Goal: Task Accomplishment & Management: Manage account settings

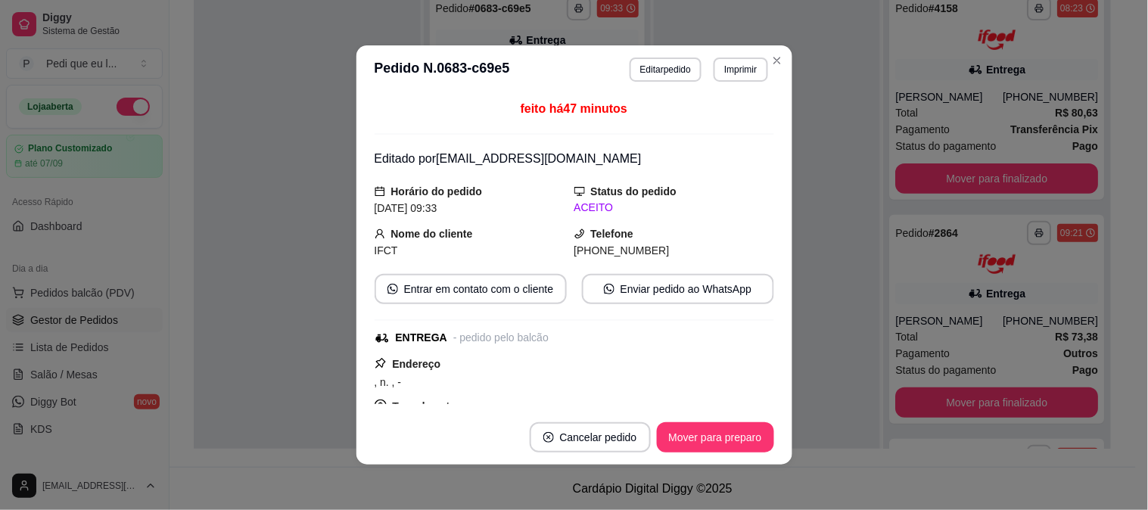
scroll to position [42, 0]
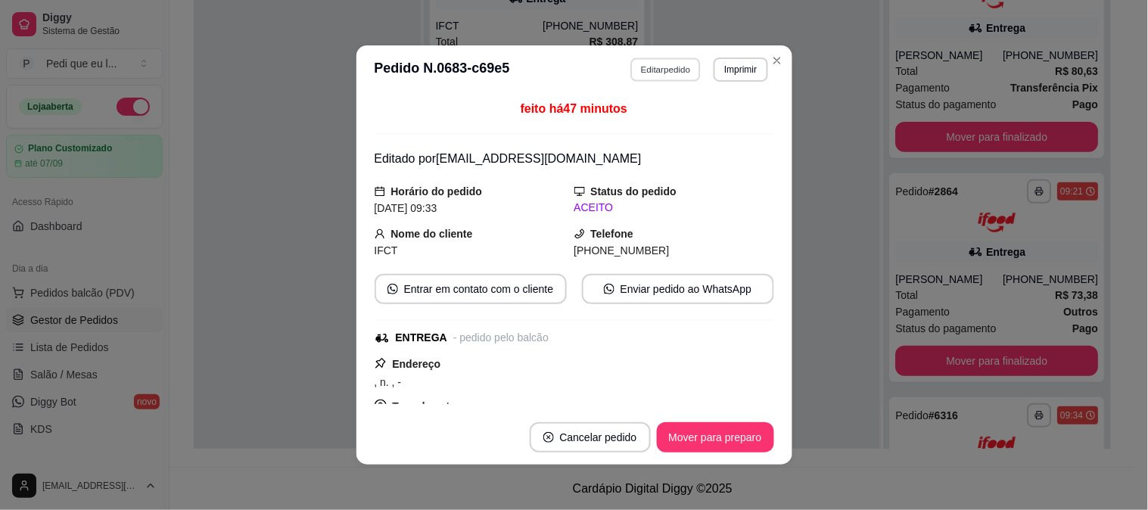
click at [668, 69] on button "Editar pedido" at bounding box center [666, 69] width 70 height 23
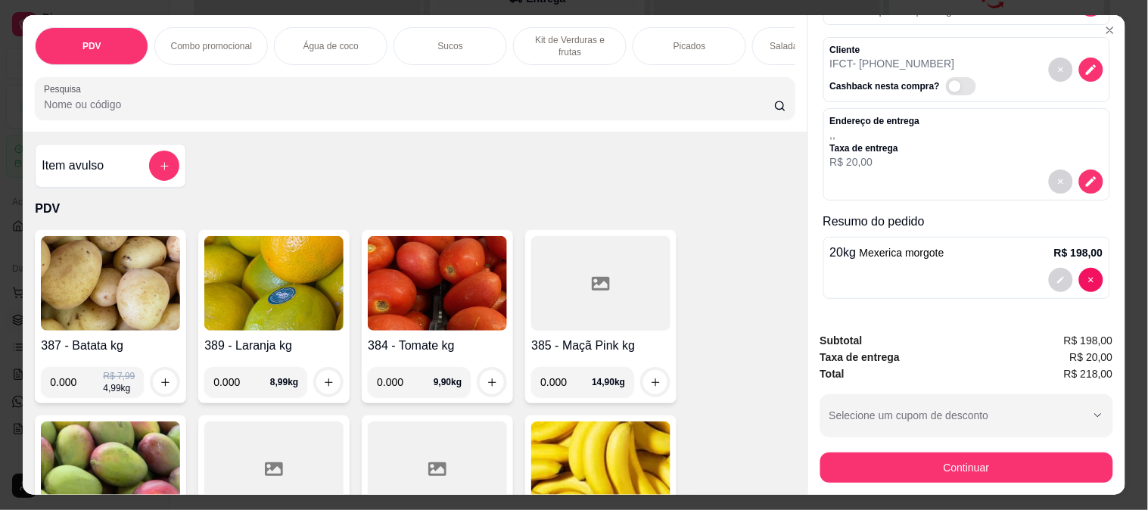
scroll to position [111, 0]
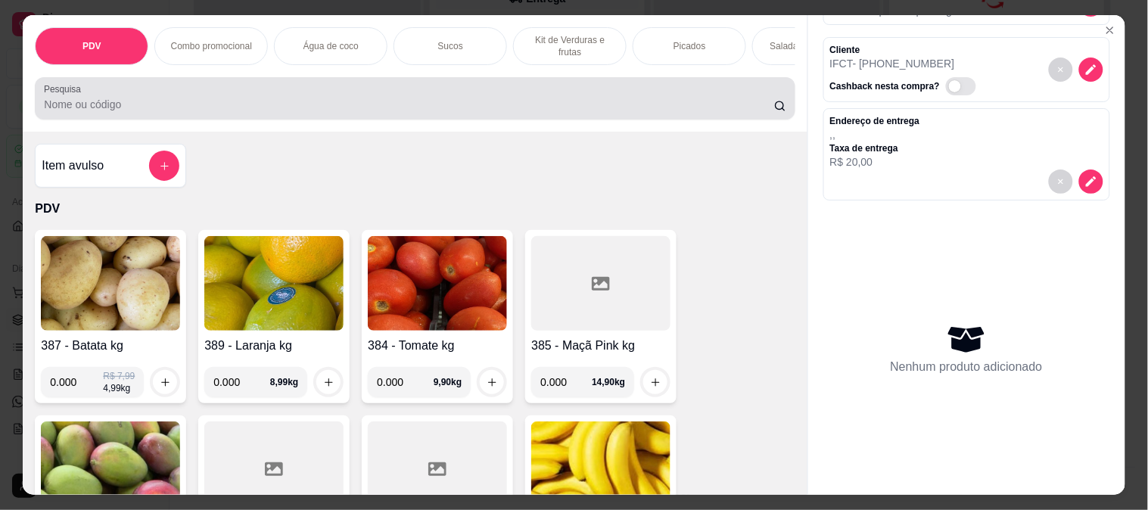
click at [140, 108] on input "Pesquisa" at bounding box center [409, 104] width 731 height 15
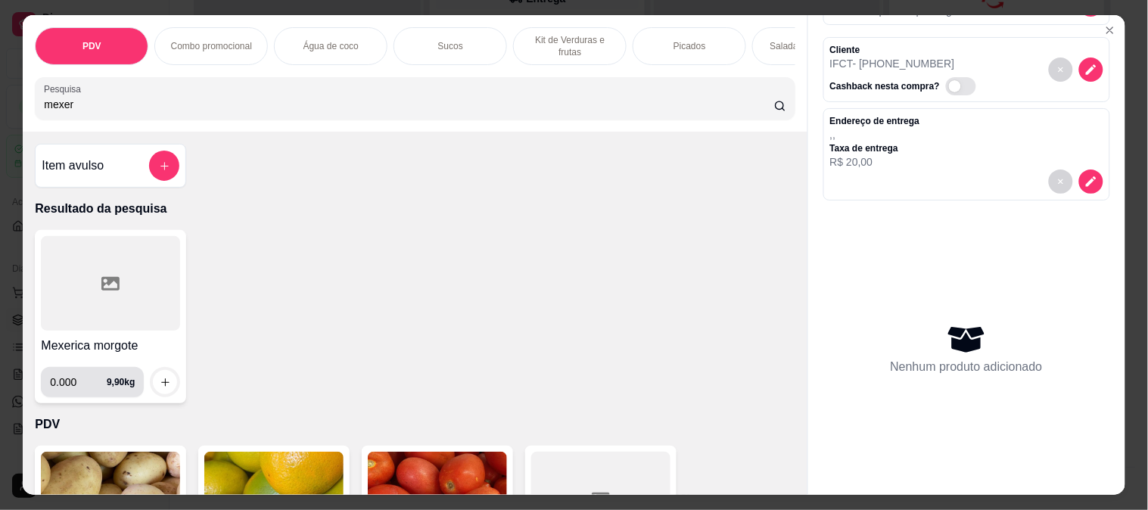
type input "mexer"
click at [73, 392] on input "0.000" at bounding box center [78, 382] width 57 height 30
type input "9.980"
click at [160, 388] on icon "increase-product-quantity" at bounding box center [165, 382] width 11 height 11
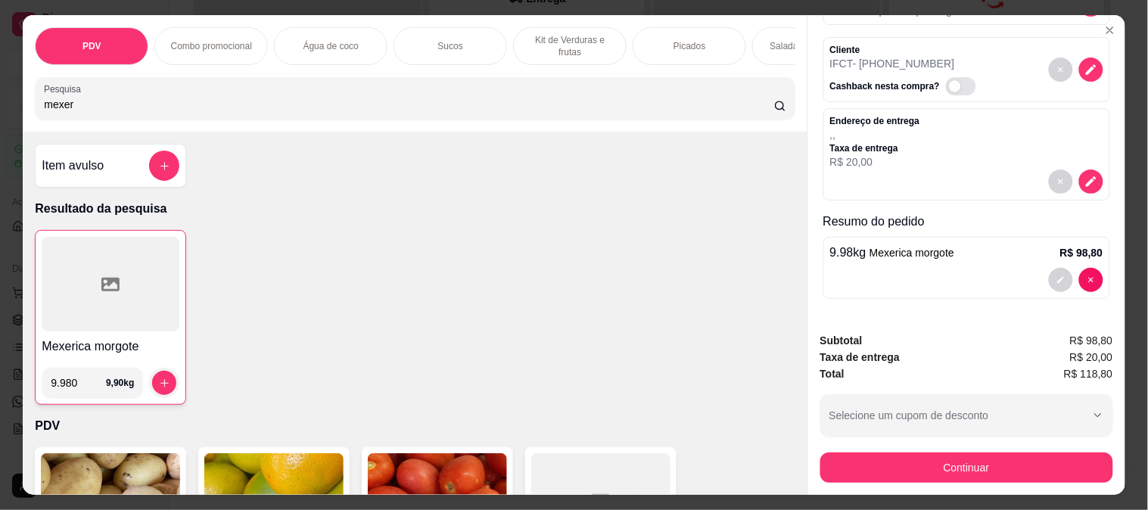
drag, startPoint x: 201, startPoint y: 112, endPoint x: 0, endPoint y: 114, distance: 200.6
click at [0, 114] on div "PDV Combo promocional Água de coco Sucos Kit de Verduras e frutas Picados Salad…" at bounding box center [574, 255] width 1148 height 510
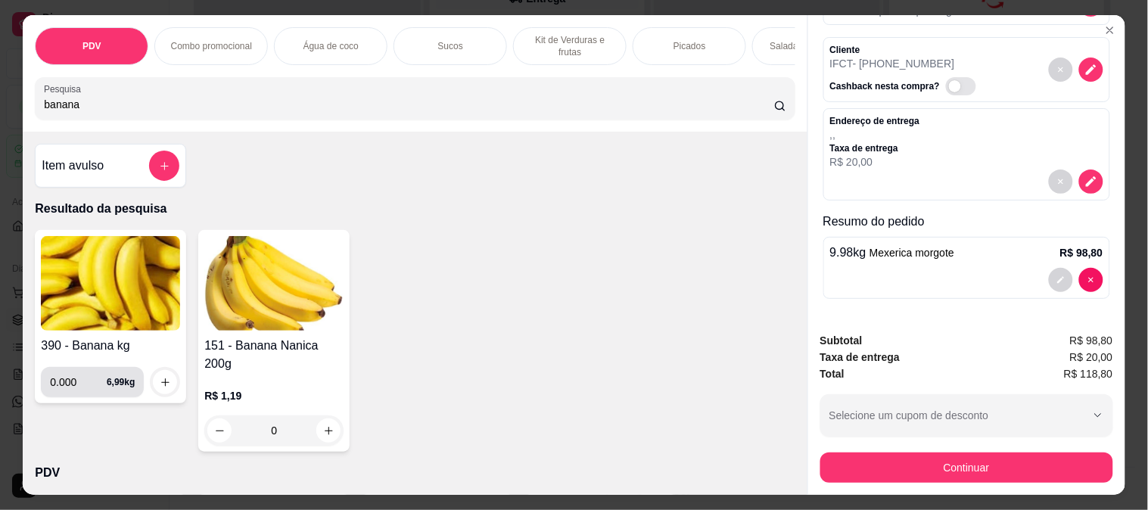
type input "banana"
click at [73, 391] on input "0.000" at bounding box center [78, 382] width 57 height 30
type input "19.100"
click at [160, 384] on icon "increase-product-quantity" at bounding box center [165, 382] width 11 height 11
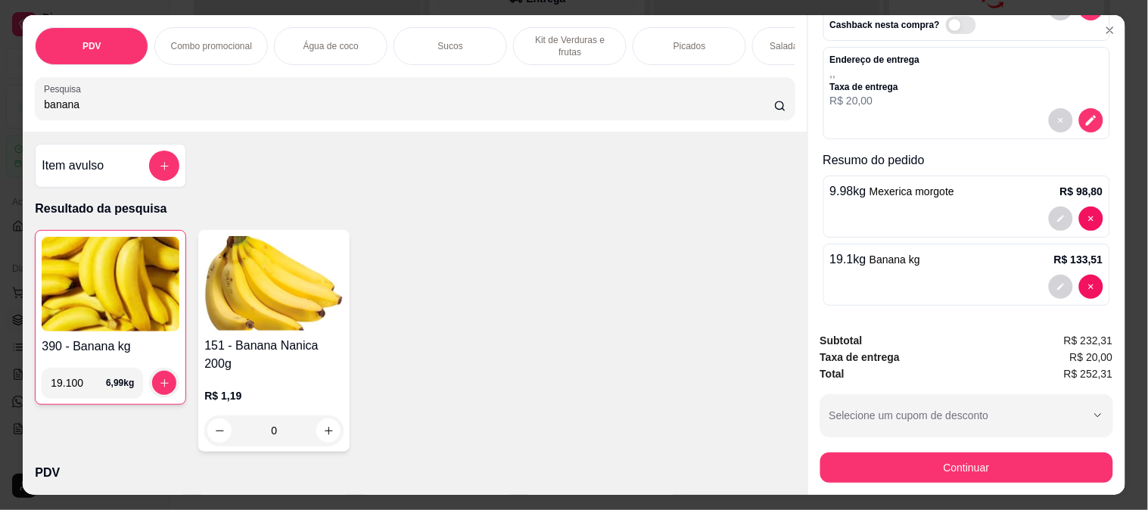
scroll to position [179, 0]
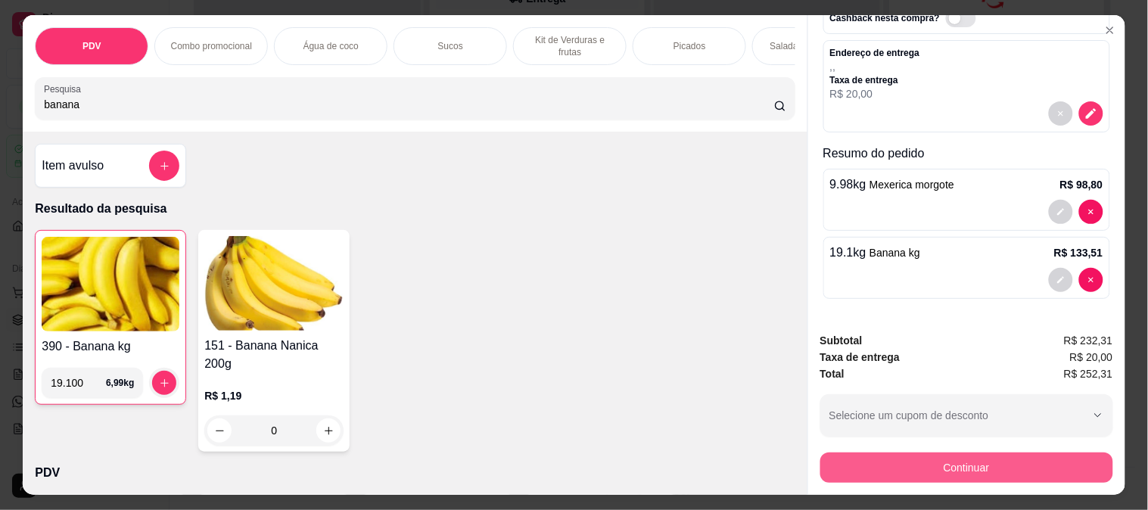
click at [958, 471] on button "Continuar" at bounding box center [967, 468] width 293 height 30
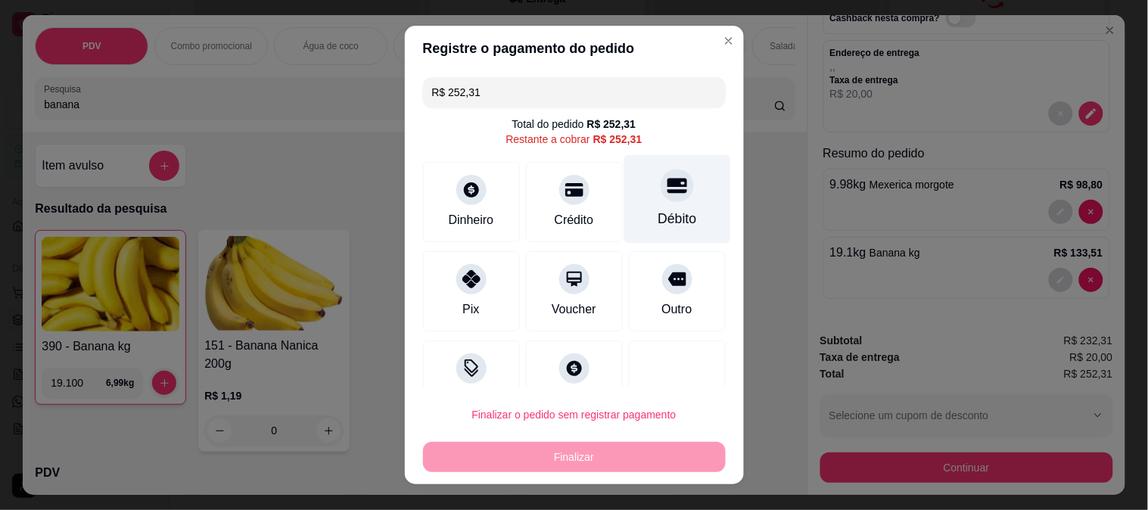
click at [661, 188] on div at bounding box center [677, 185] width 33 height 33
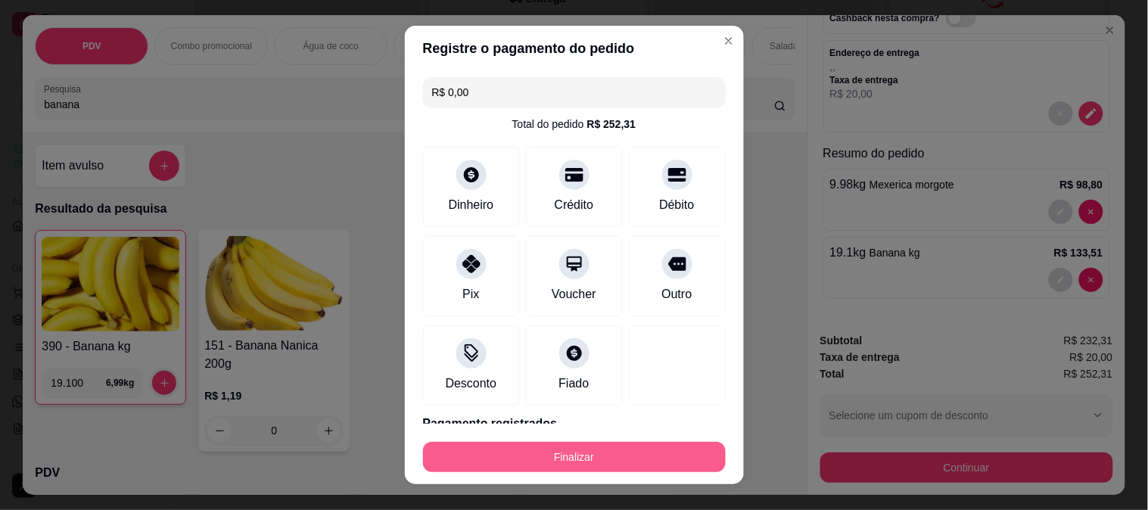
click at [532, 460] on button "Finalizar" at bounding box center [574, 457] width 303 height 30
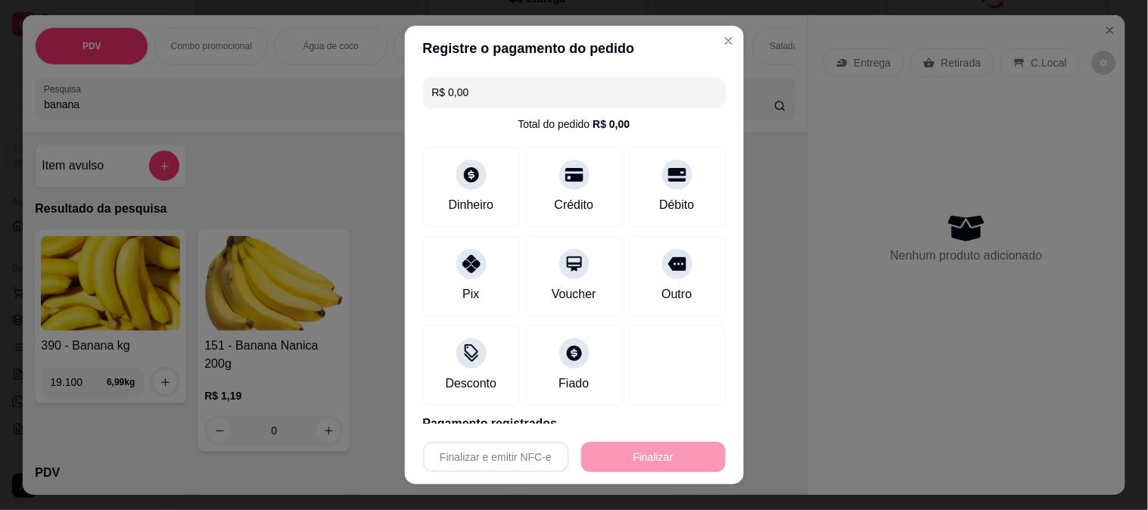
type input "-R$ 252,31"
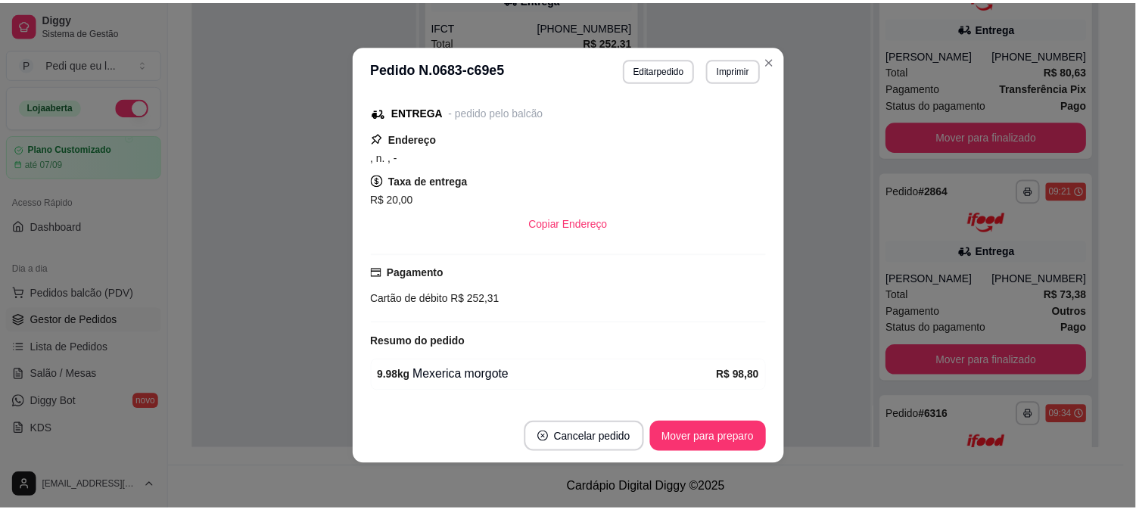
scroll to position [0, 0]
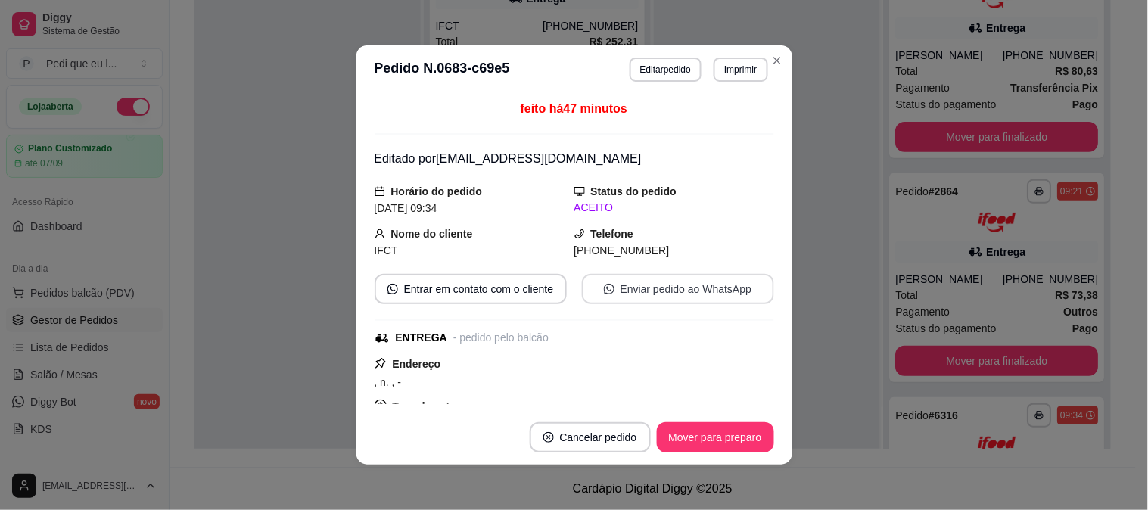
click at [644, 282] on button "Enviar pedido ao WhatsApp" at bounding box center [678, 289] width 192 height 30
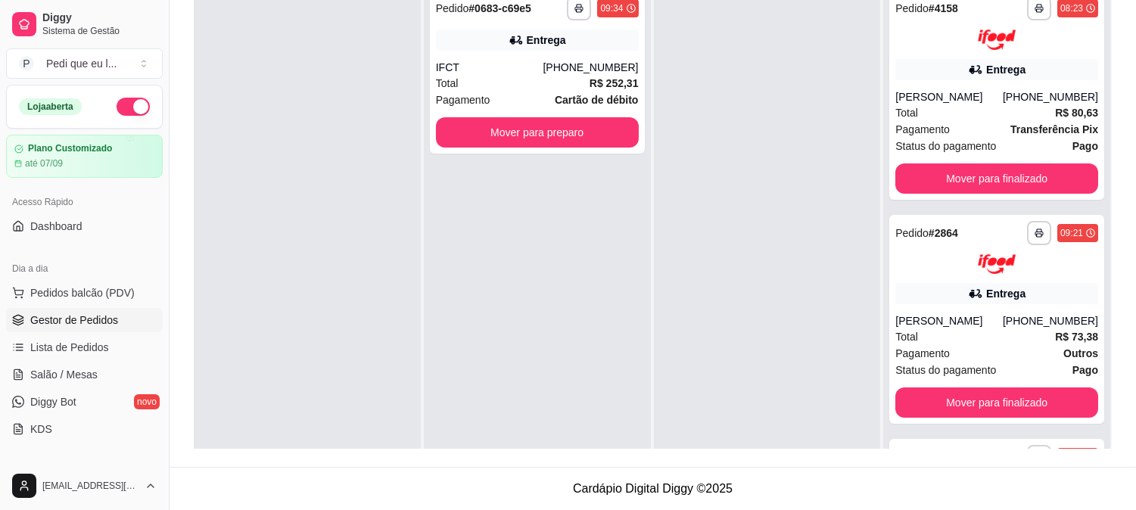
click at [58, 323] on span "Gestor de Pedidos" at bounding box center [74, 320] width 88 height 15
